Goal: Download file/media

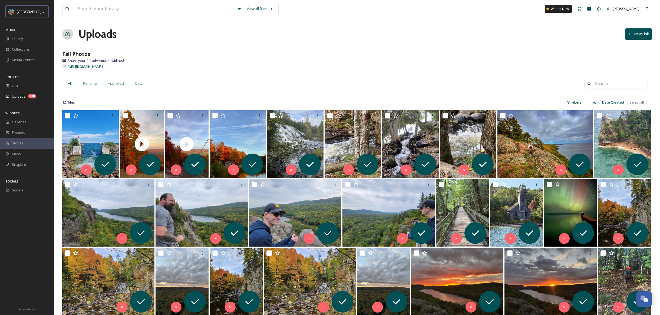
click at [648, 103] on input "checkbox" at bounding box center [649, 102] width 5 height 5
checkbox input "true"
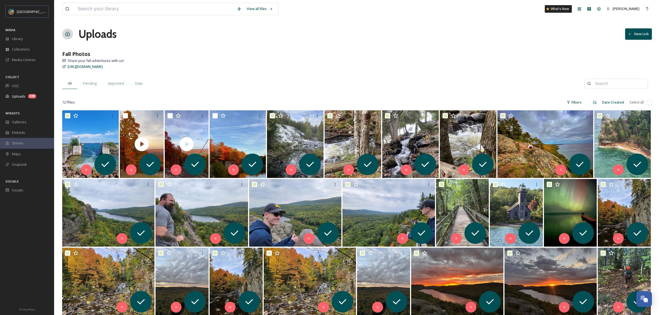
checkbox input "true"
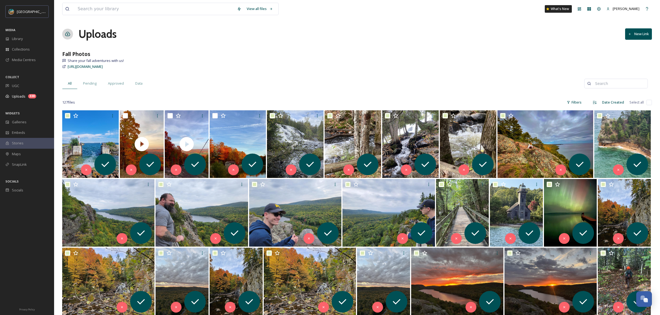
checkbox input "true"
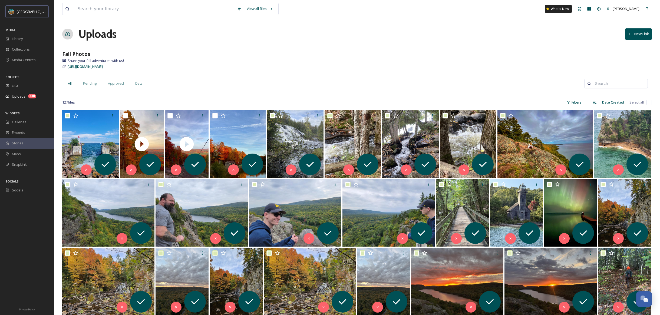
checkbox input "true"
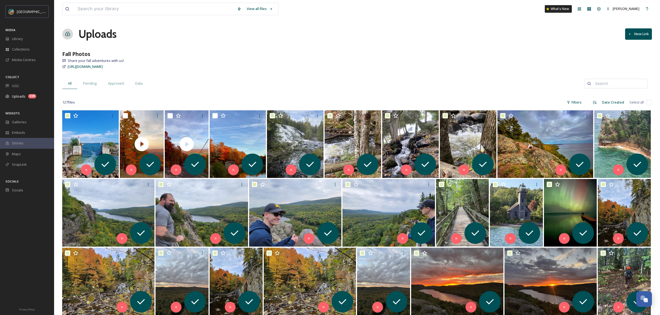
checkbox input "true"
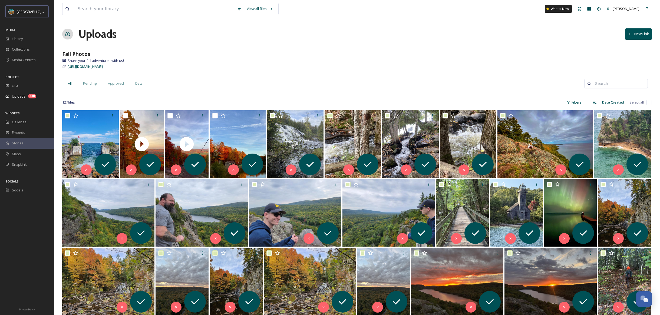
checkbox input "true"
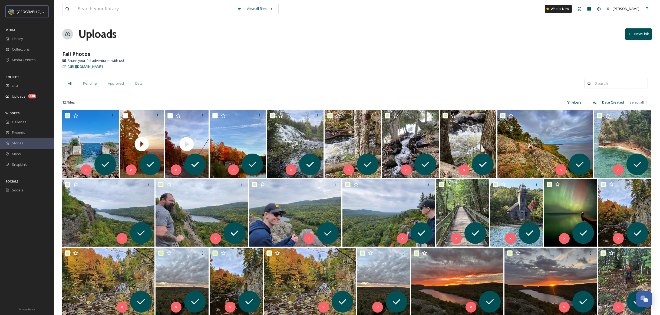
checkbox input "true"
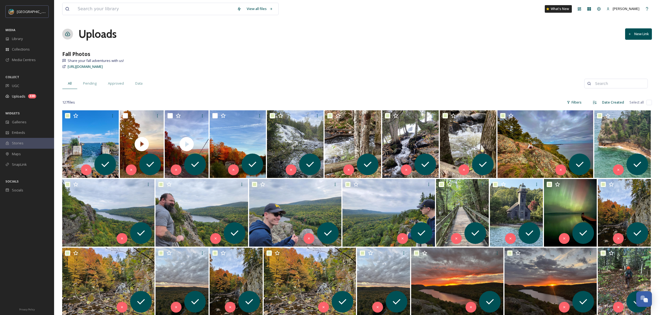
checkbox input "true"
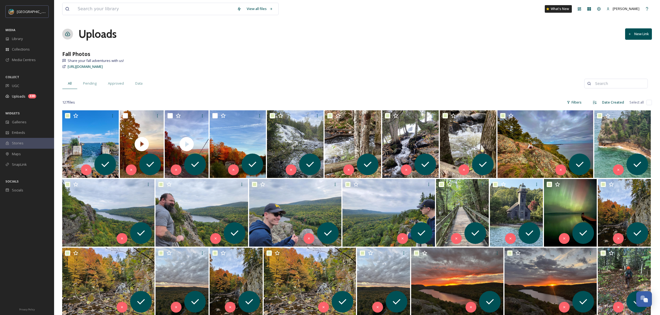
checkbox input "true"
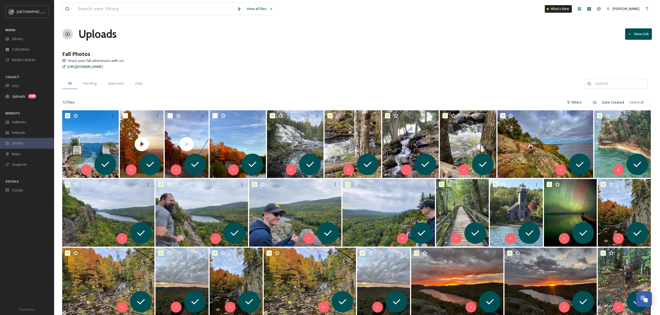
checkbox input "true"
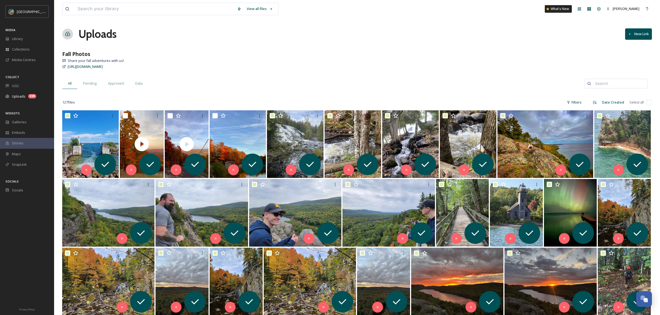
checkbox input "true"
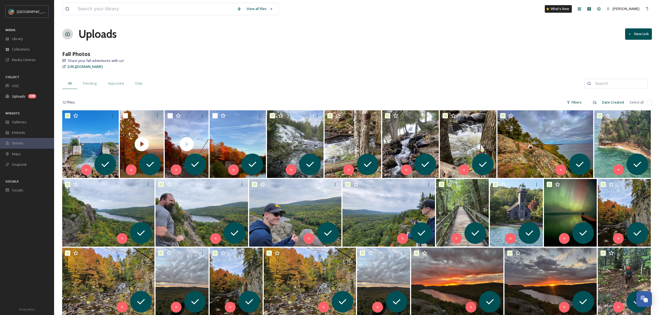
checkbox input "true"
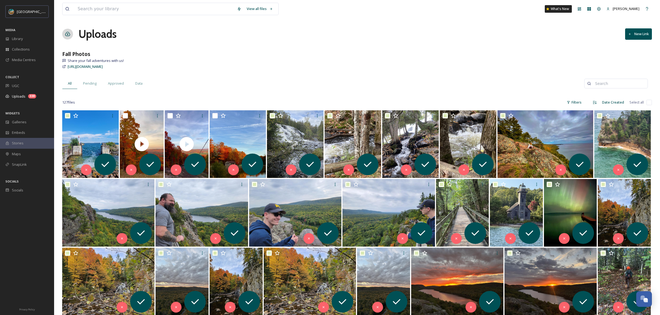
checkbox input "true"
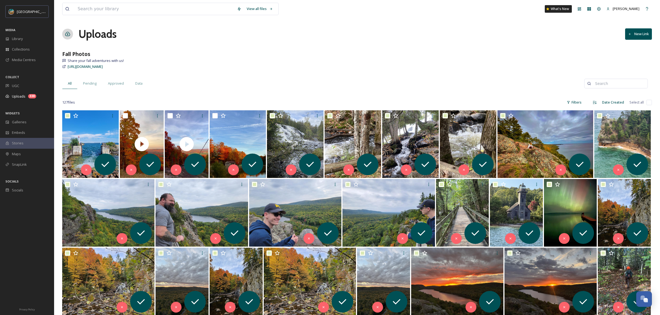
checkbox input "true"
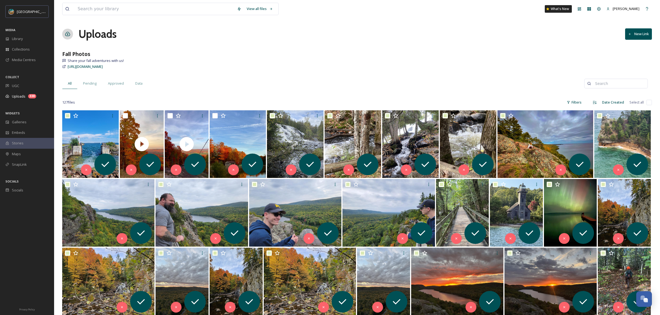
checkbox input "true"
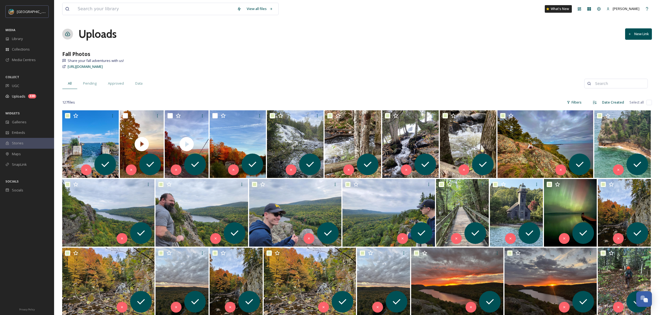
checkbox input "true"
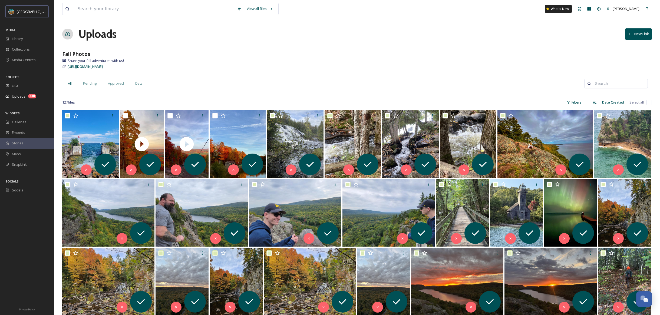
checkbox input "true"
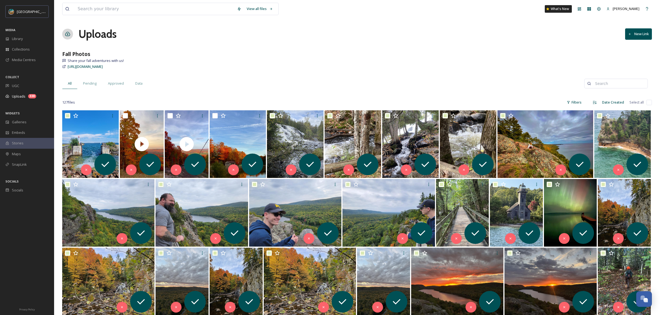
checkbox input "true"
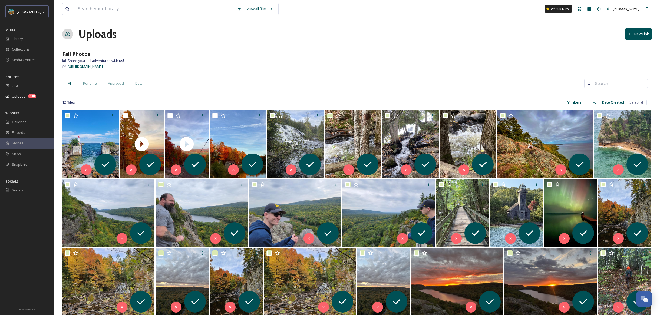
checkbox input "true"
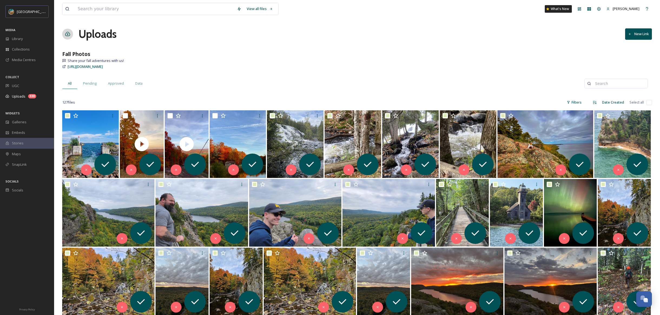
checkbox input "true"
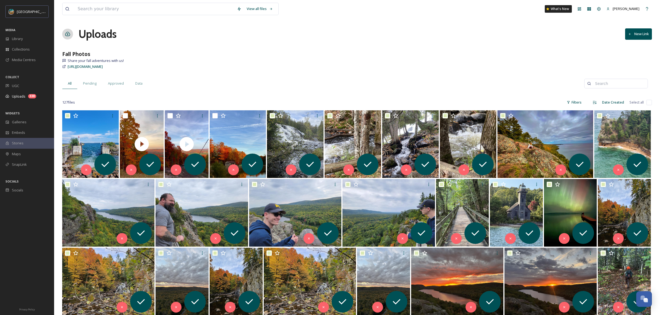
checkbox input "true"
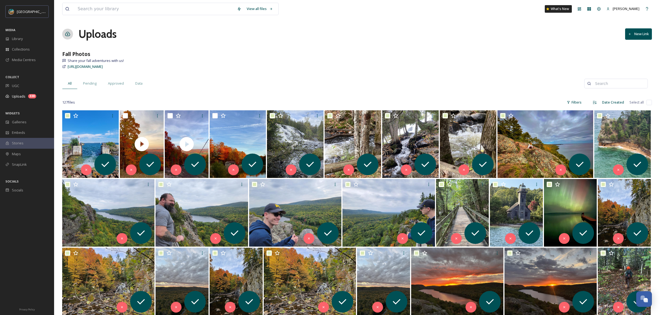
checkbox input "true"
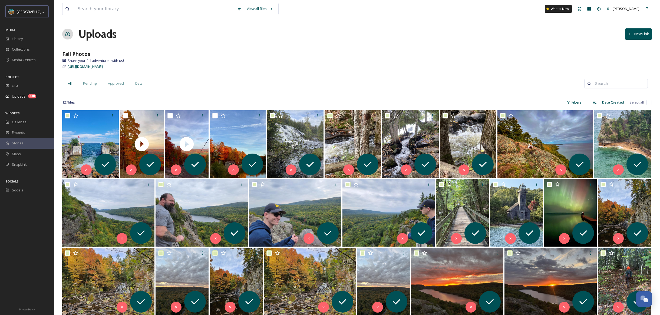
checkbox input "true"
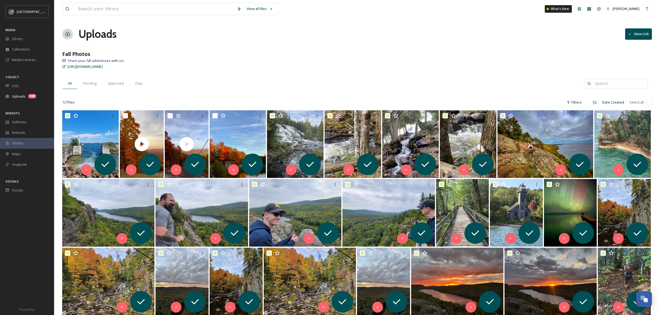
checkbox input "true"
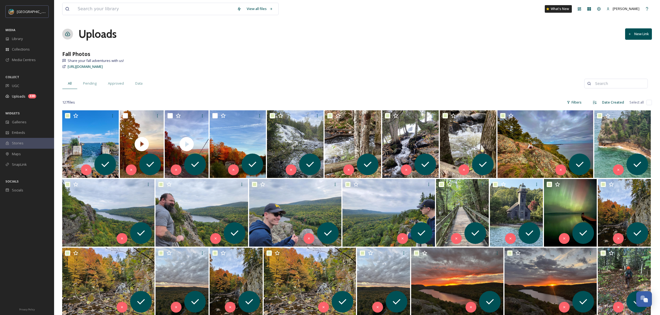
checkbox input "true"
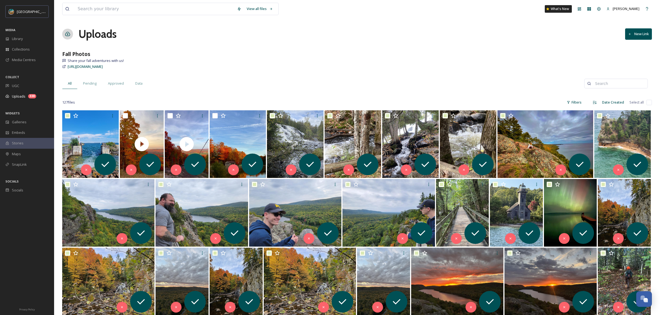
checkbox input "true"
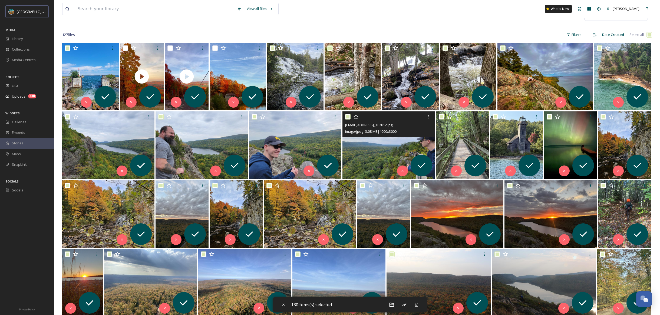
scroll to position [68, 0]
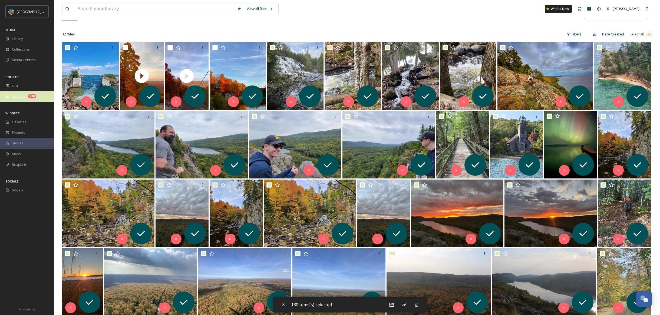
click at [17, 95] on span "Uploads" at bounding box center [19, 96] width 14 height 5
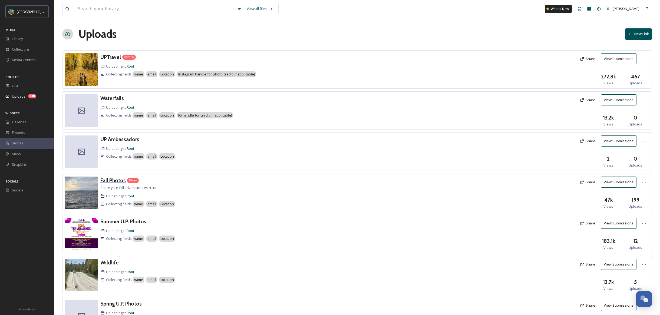
click at [116, 183] on h3 "Fall Photos" at bounding box center [112, 180] width 25 height 6
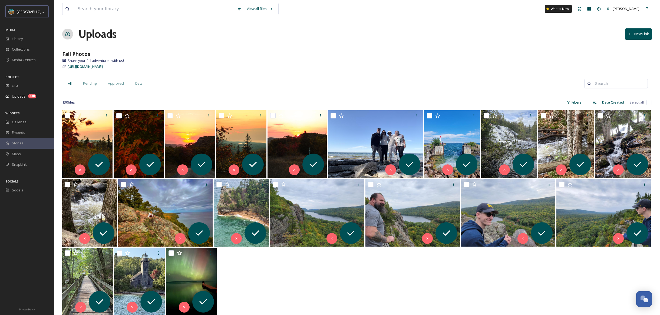
click at [71, 85] on span "All" at bounding box center [70, 83] width 4 height 5
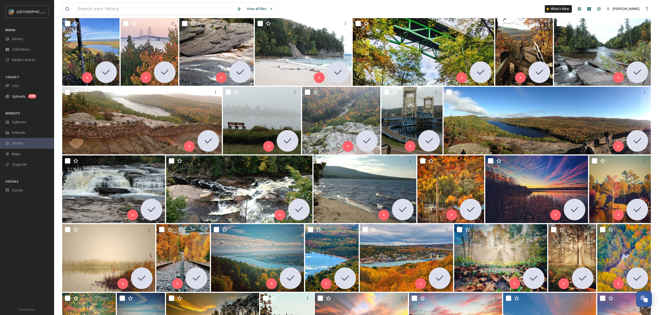
scroll to position [820, 0]
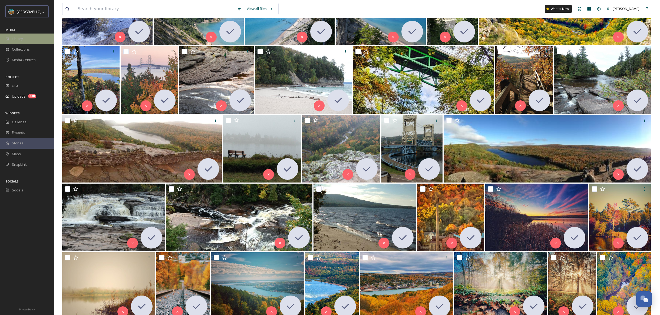
click at [22, 40] on span "Library" at bounding box center [17, 38] width 11 height 5
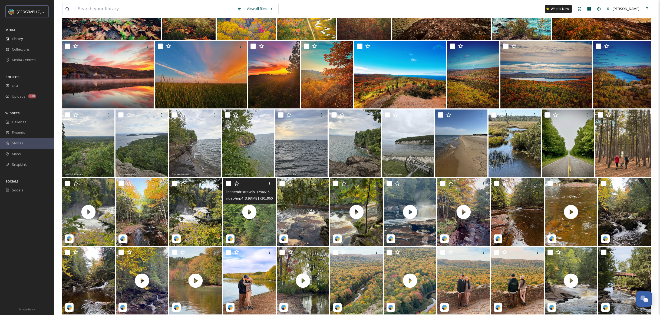
scroll to position [890, 0]
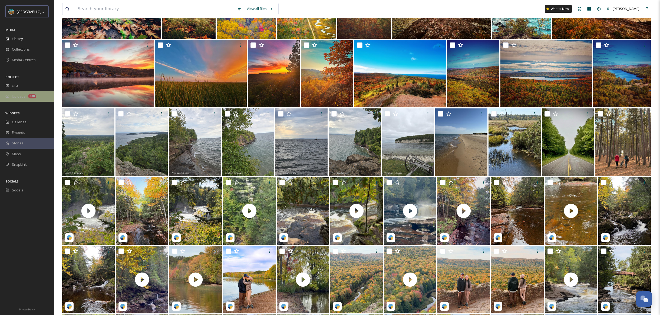
click at [19, 95] on span "Uploads" at bounding box center [19, 96] width 14 height 5
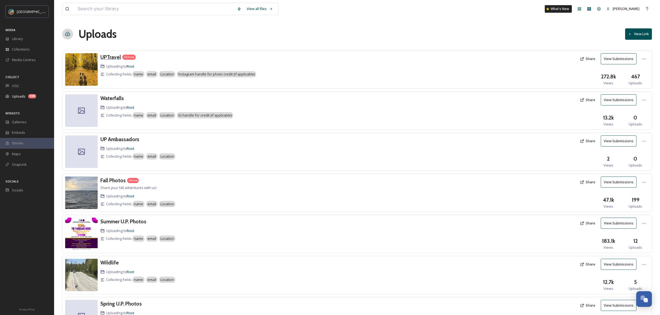
click at [116, 56] on h3 "UPTravel" at bounding box center [110, 57] width 21 height 6
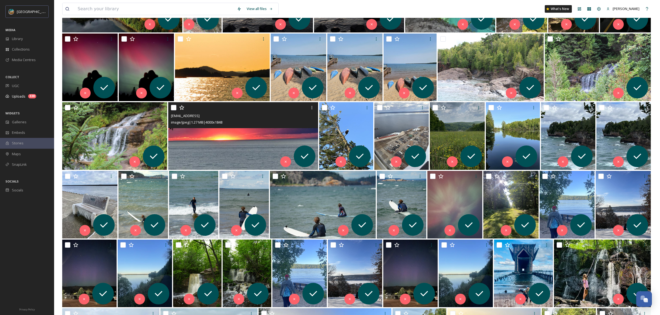
scroll to position [897, 0]
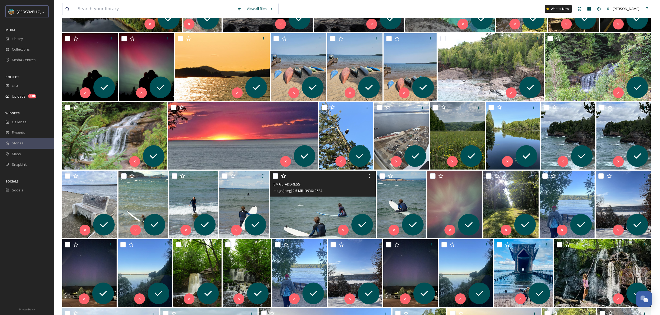
click at [315, 206] on img at bounding box center [323, 205] width 106 height 68
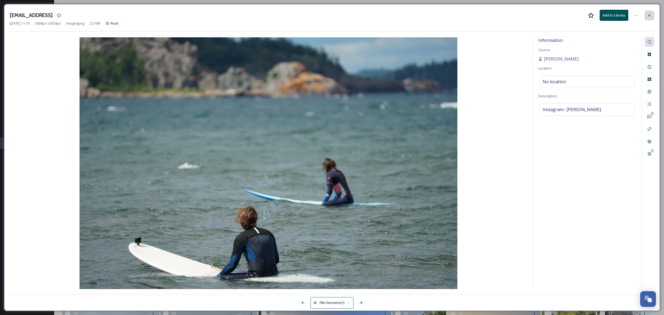
click at [647, 15] on div at bounding box center [650, 16] width 10 height 10
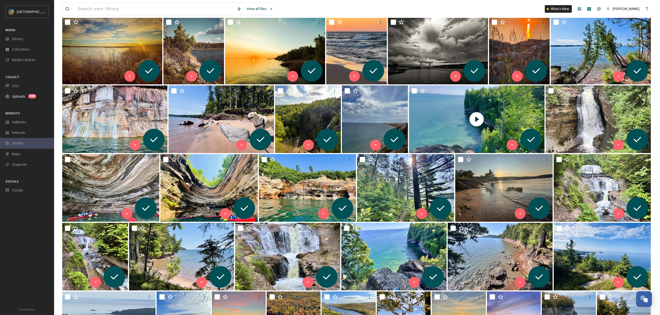
scroll to position [1528, 0]
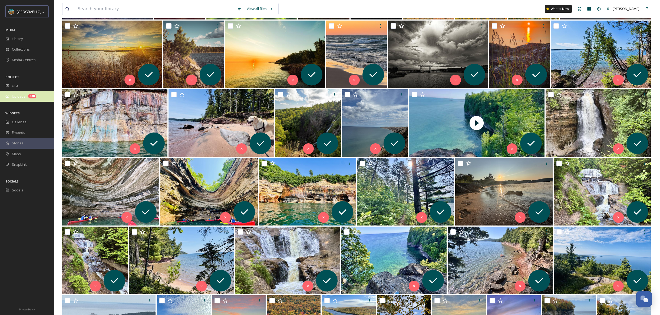
click at [24, 97] on span "Uploads" at bounding box center [19, 96] width 14 height 5
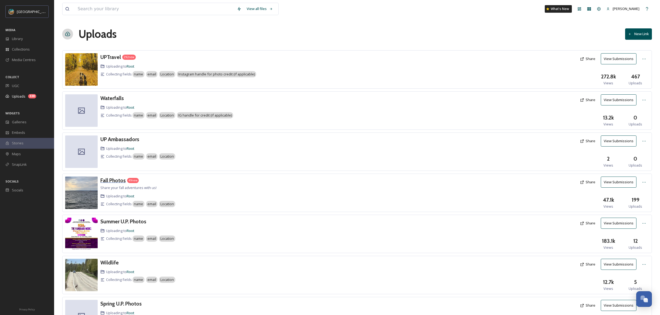
click at [116, 180] on h3 "Fall Photos" at bounding box center [112, 180] width 25 height 6
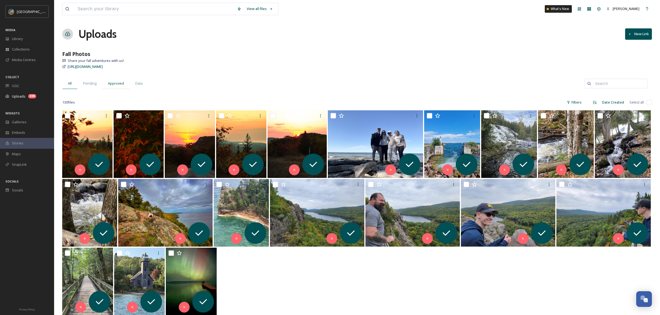
click at [115, 84] on span "Approved" at bounding box center [116, 83] width 16 height 5
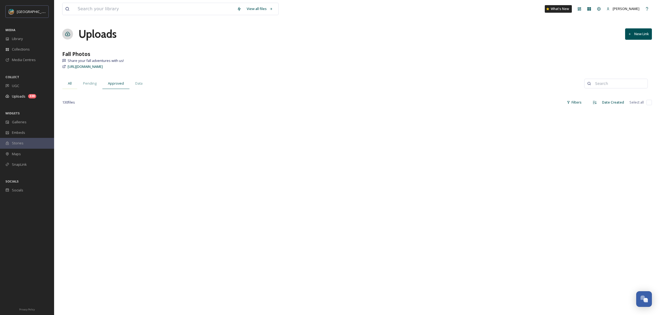
click at [72, 86] on div "All" at bounding box center [69, 83] width 15 height 11
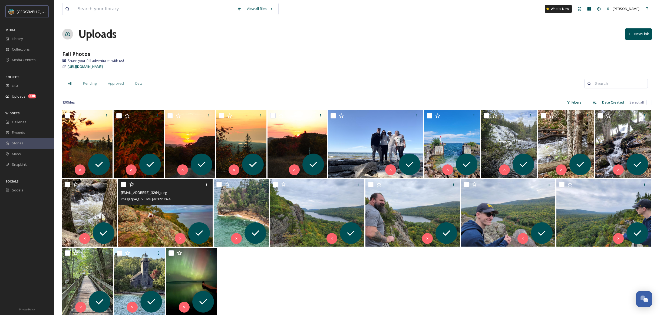
click at [166, 213] on img at bounding box center [165, 213] width 94 height 68
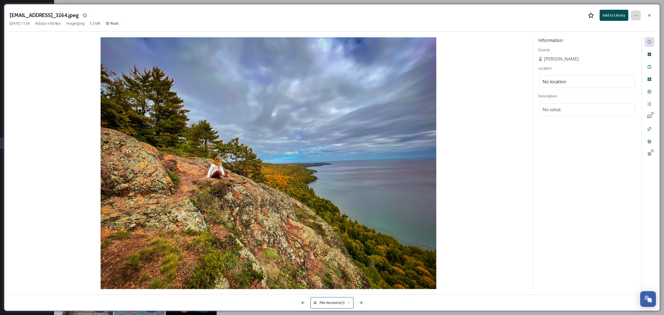
click at [638, 15] on icon at bounding box center [636, 15] width 4 height 4
click at [633, 15] on div at bounding box center [636, 16] width 10 height 10
click at [634, 17] on icon at bounding box center [636, 15] width 4 height 4
click at [504, 30] on div "[EMAIL_ADDRESS]_3264.jpeg Add to Library Rename File Move to Folder Share To So…" at bounding box center [332, 21] width 645 height 22
click at [612, 17] on button "Add to Library" at bounding box center [614, 15] width 29 height 11
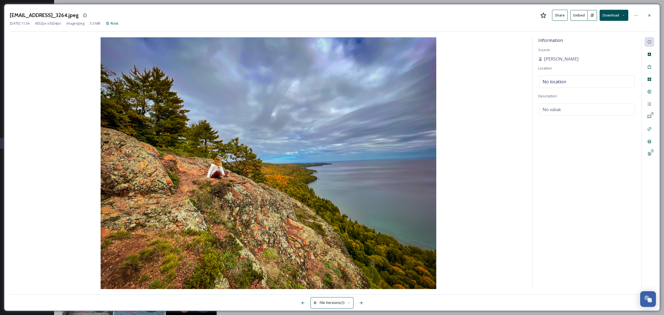
click at [611, 16] on button "Download" at bounding box center [614, 15] width 29 height 11
click at [595, 29] on span "Download Original (4032 x 3024)" at bounding box center [599, 27] width 51 height 5
